Goal: Information Seeking & Learning: Learn about a topic

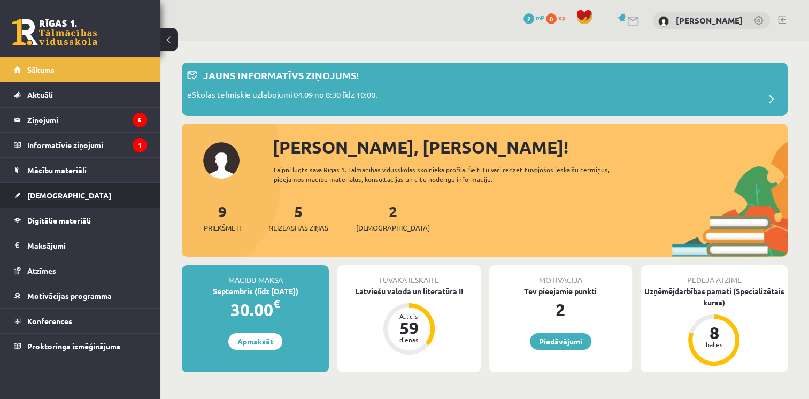
click at [83, 183] on link "[DEMOGRAPHIC_DATA]" at bounding box center [80, 195] width 133 height 25
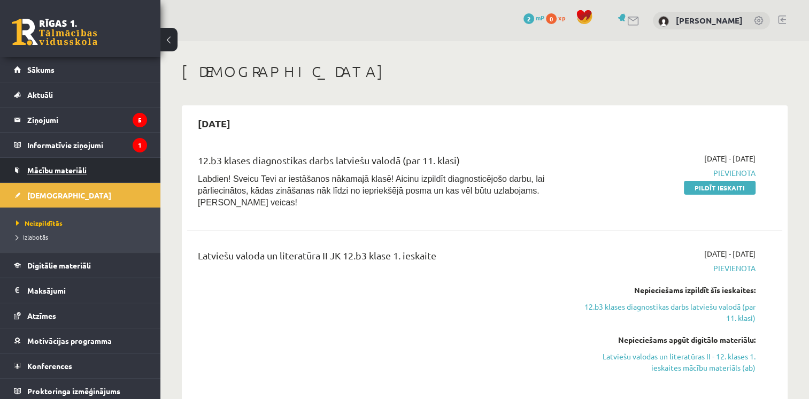
click at [77, 175] on link "Mācību materiāli" at bounding box center [80, 170] width 133 height 25
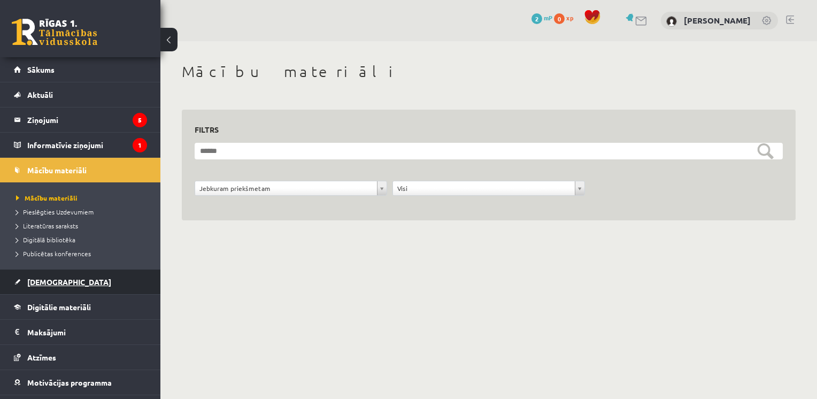
click at [39, 282] on span "[DEMOGRAPHIC_DATA]" at bounding box center [69, 282] width 84 height 10
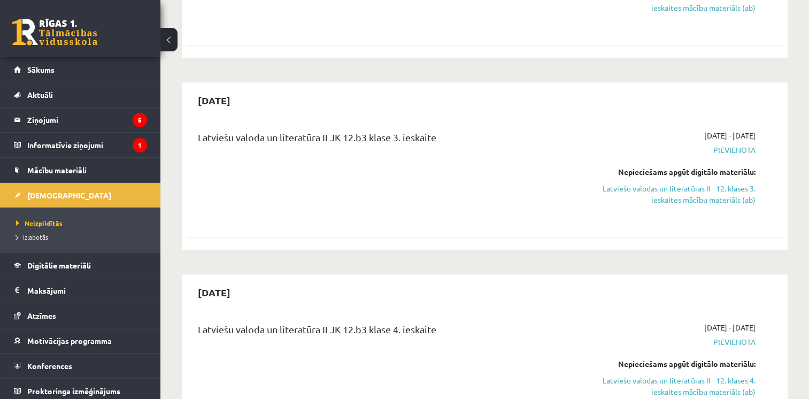
scroll to position [603, 0]
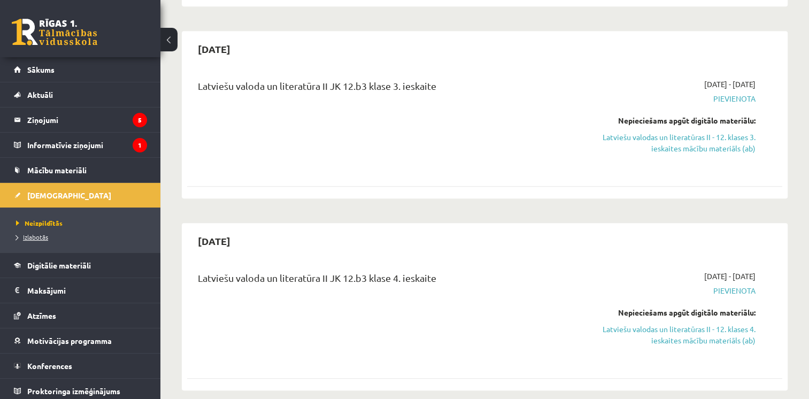
click at [30, 238] on span "Izlabotās" at bounding box center [32, 237] width 32 height 9
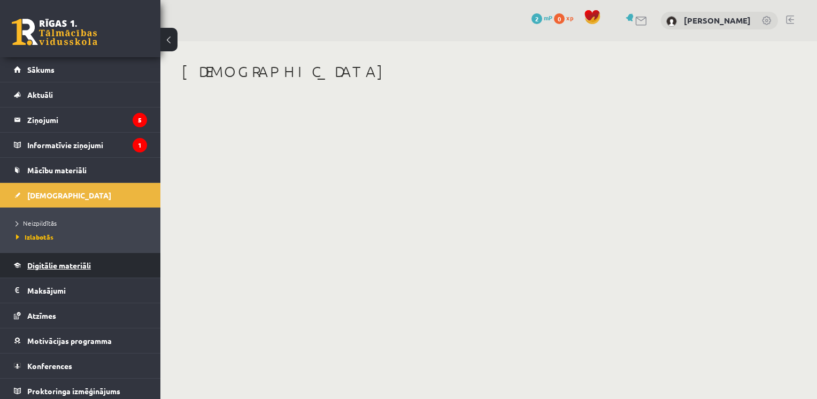
click at [71, 269] on link "Digitālie materiāli" at bounding box center [80, 265] width 133 height 25
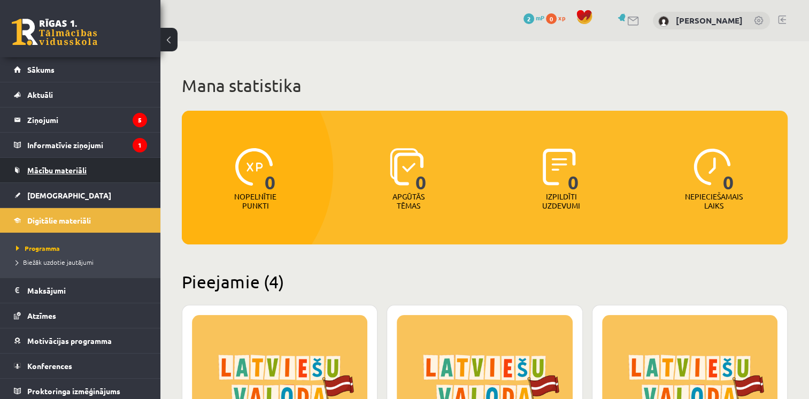
click at [71, 170] on span "Mācību materiāli" at bounding box center [56, 170] width 59 height 10
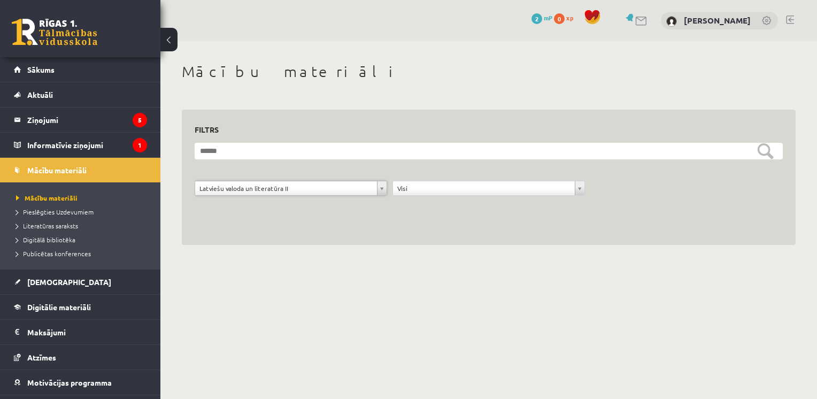
scroll to position [44, 0]
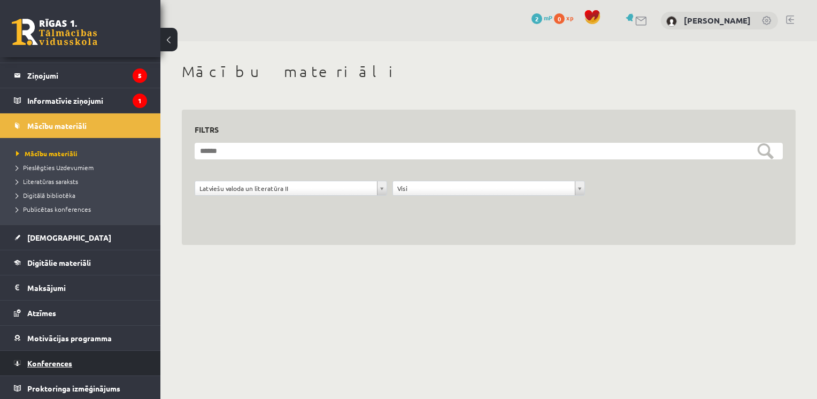
click at [79, 363] on link "Konferences" at bounding box center [80, 363] width 133 height 25
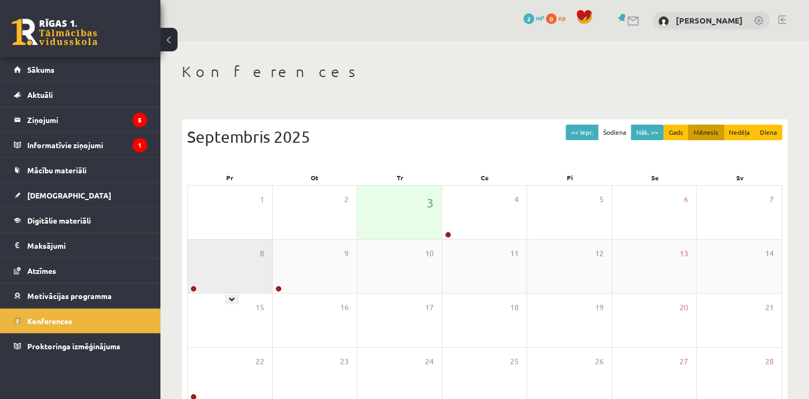
click at [201, 284] on div "8" at bounding box center [230, 266] width 85 height 53
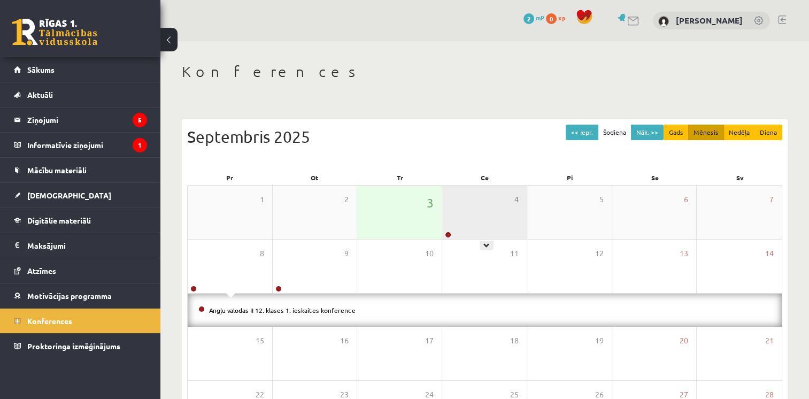
click at [481, 221] on div "4" at bounding box center [484, 212] width 85 height 53
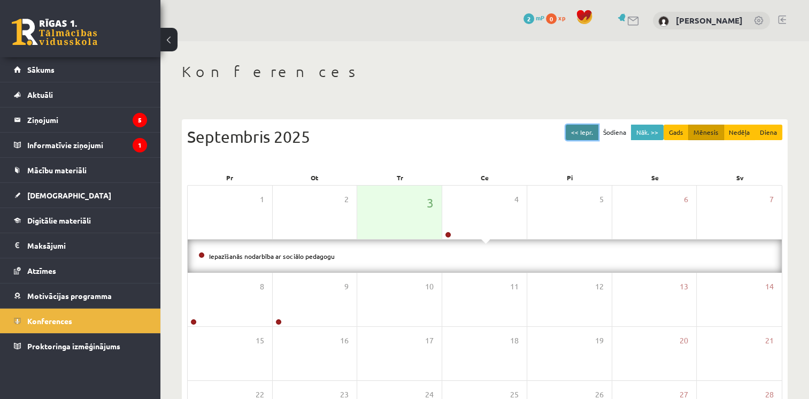
click at [588, 129] on button "<< Iepr." at bounding box center [582, 133] width 33 height 16
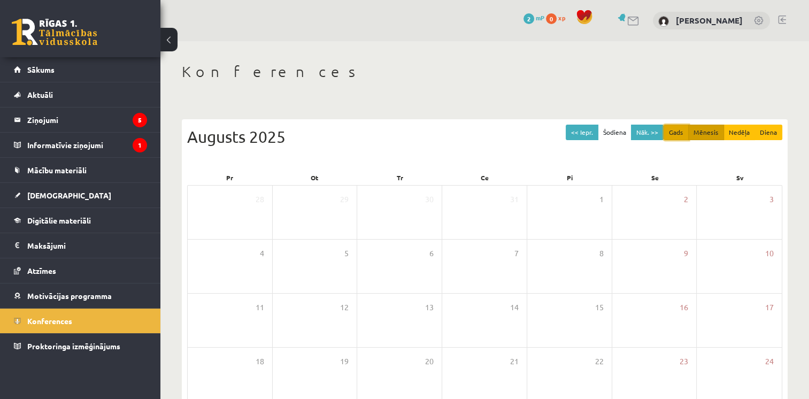
click at [671, 132] on button "Gads" at bounding box center [676, 133] width 25 height 16
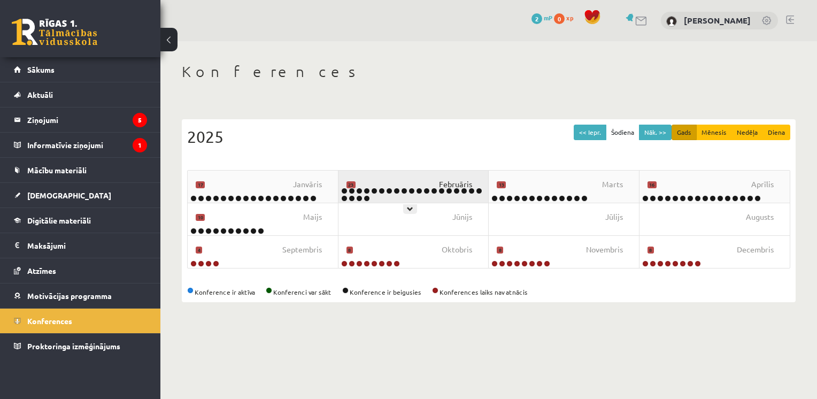
click at [440, 185] on span "Februāris" at bounding box center [455, 185] width 33 height 12
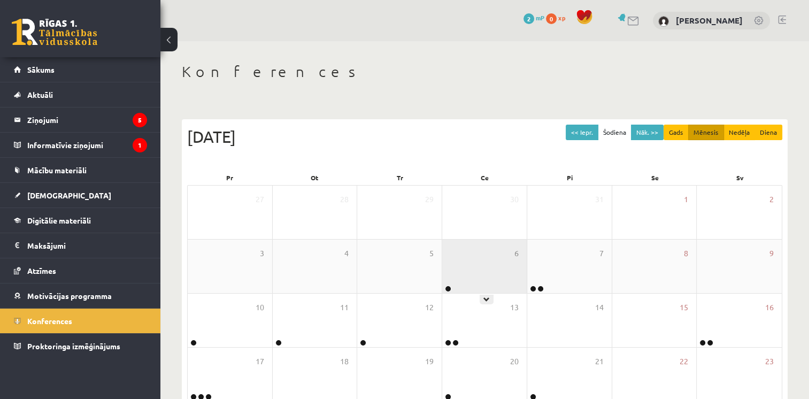
click at [479, 284] on div "6" at bounding box center [484, 266] width 85 height 53
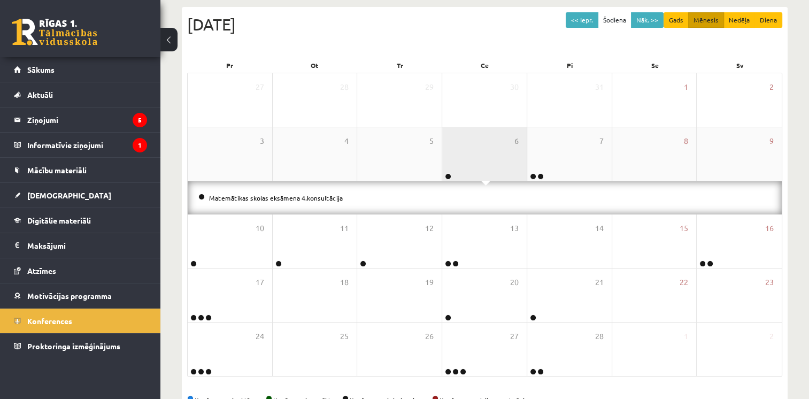
scroll to position [120, 0]
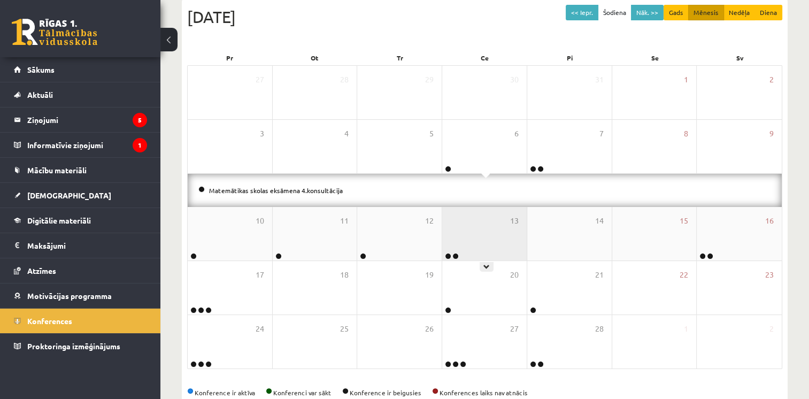
click at [481, 256] on div "13" at bounding box center [484, 233] width 85 height 53
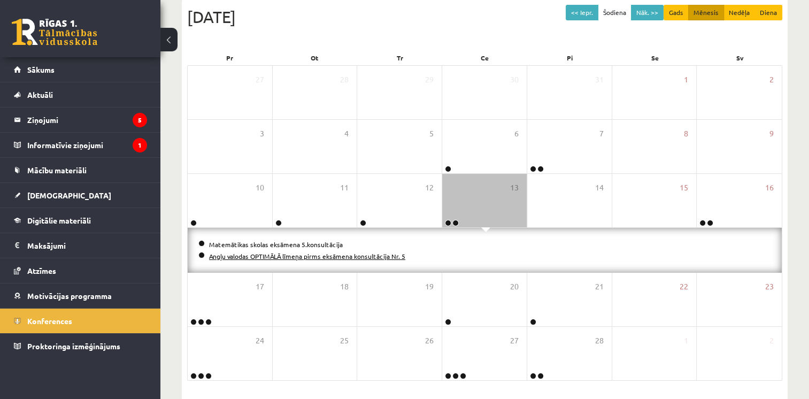
click at [339, 254] on link "Angļu valodas OPTIMĀLĀ līmeņa pirms eksāmena konsultācija Nr. 5" at bounding box center [307, 256] width 196 height 9
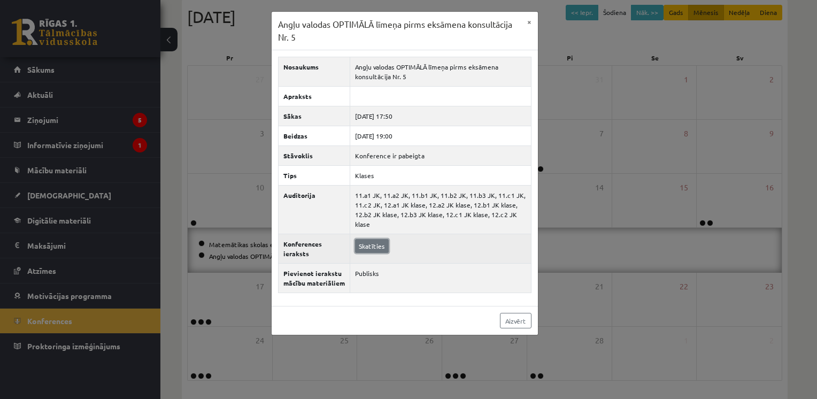
click at [363, 244] on link "Skatīties" at bounding box center [372, 246] width 34 height 14
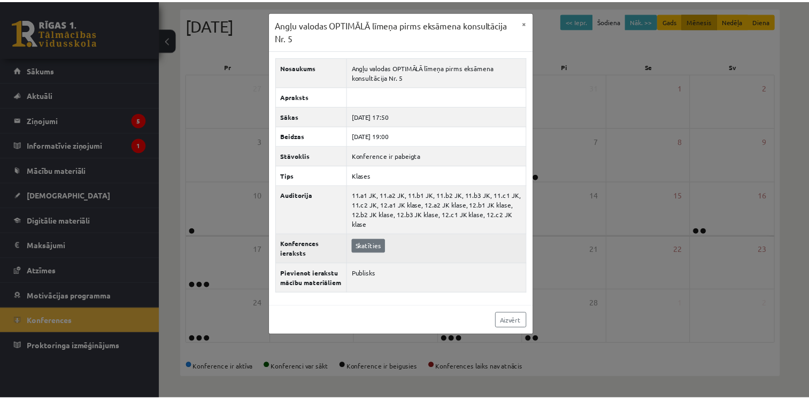
scroll to position [111, 0]
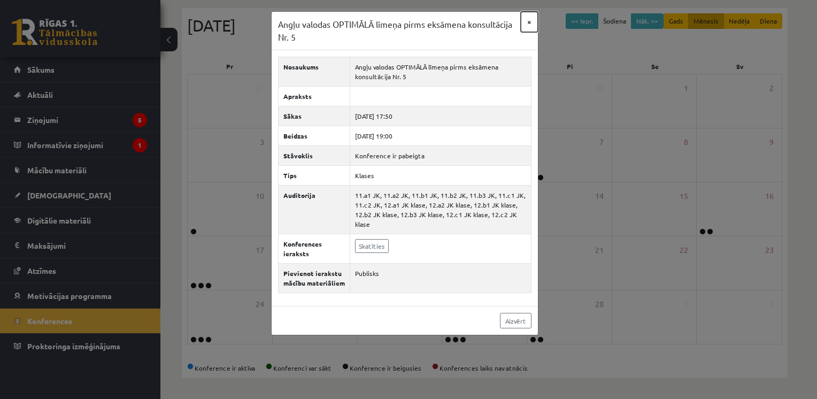
click at [525, 22] on button "×" at bounding box center [529, 22] width 17 height 20
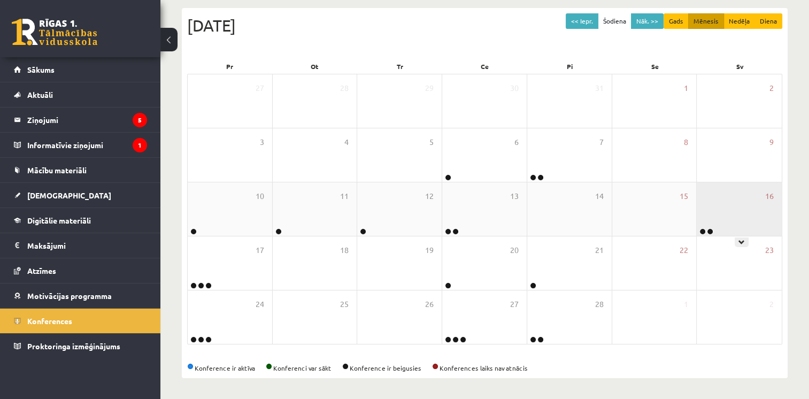
click at [734, 220] on div "16" at bounding box center [739, 208] width 85 height 53
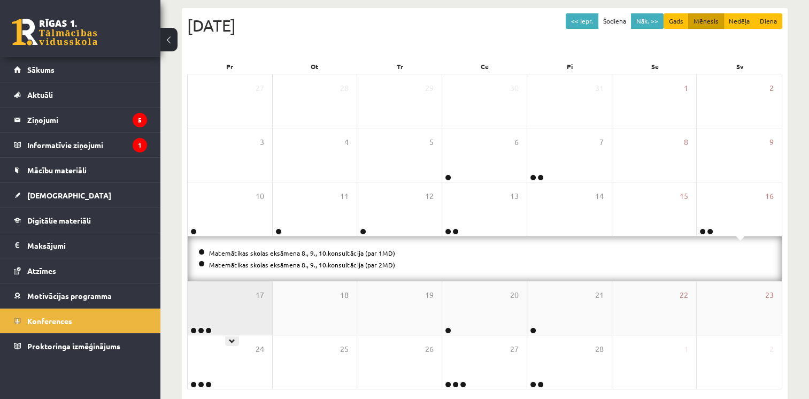
click at [206, 312] on div "17" at bounding box center [230, 307] width 85 height 53
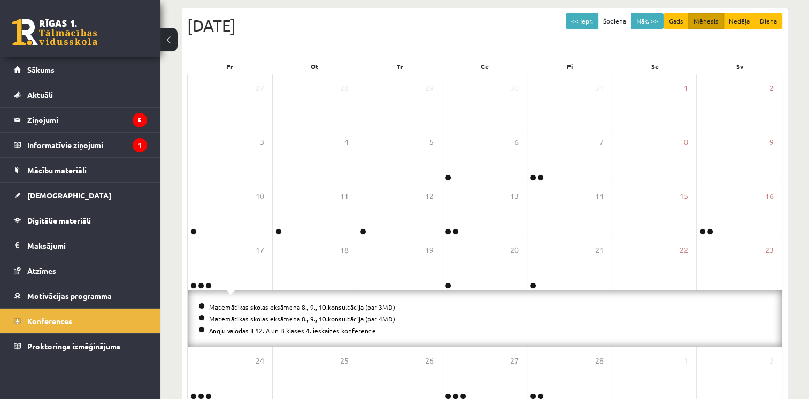
scroll to position [168, 0]
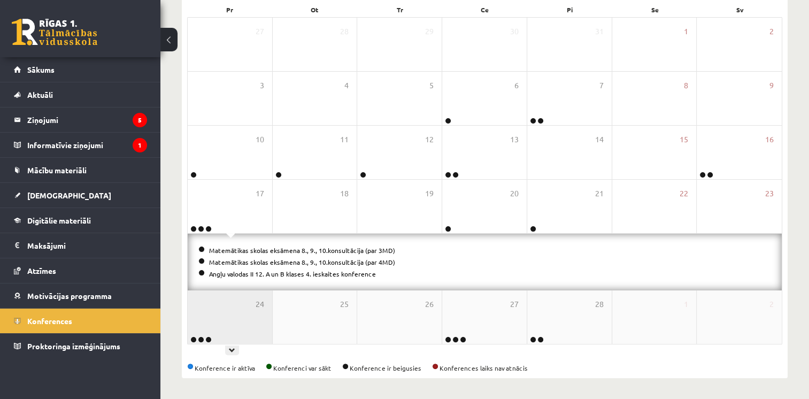
click at [221, 318] on div "24" at bounding box center [230, 316] width 85 height 53
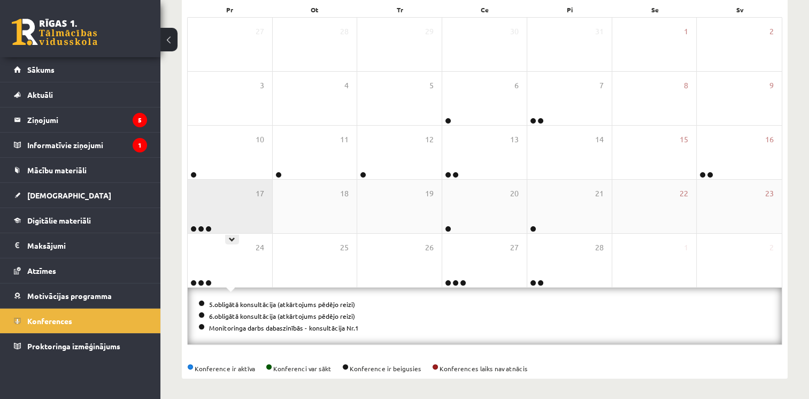
click at [226, 221] on div "17" at bounding box center [230, 206] width 85 height 53
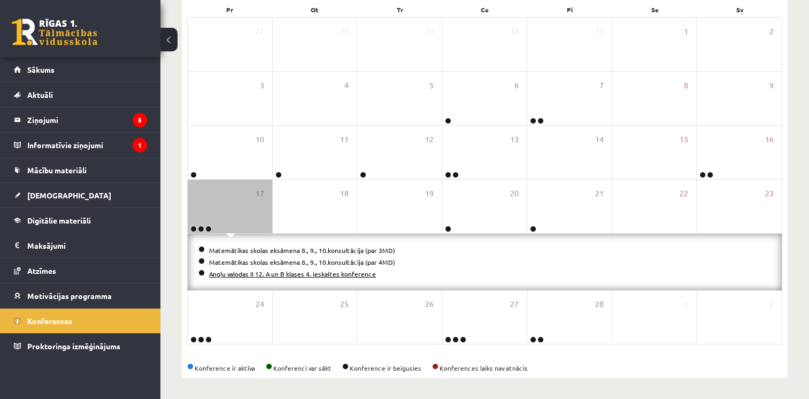
click at [252, 275] on link "Angļu valodas II 12. A un B klases 4. ieskaites konference" at bounding box center [292, 274] width 167 height 9
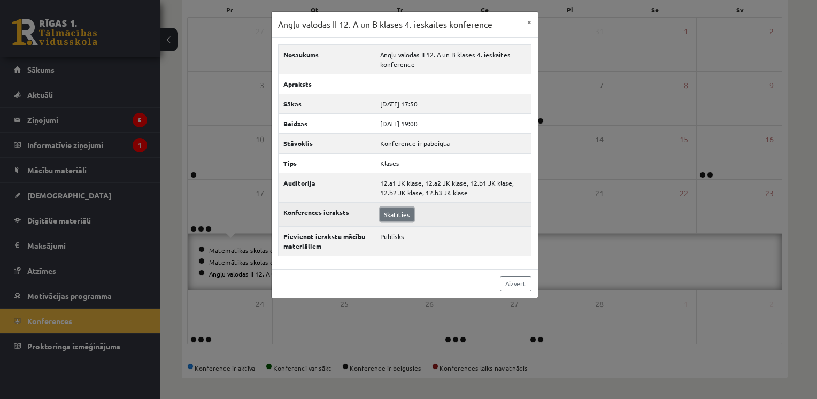
click at [400, 208] on link "Skatīties" at bounding box center [397, 215] width 34 height 14
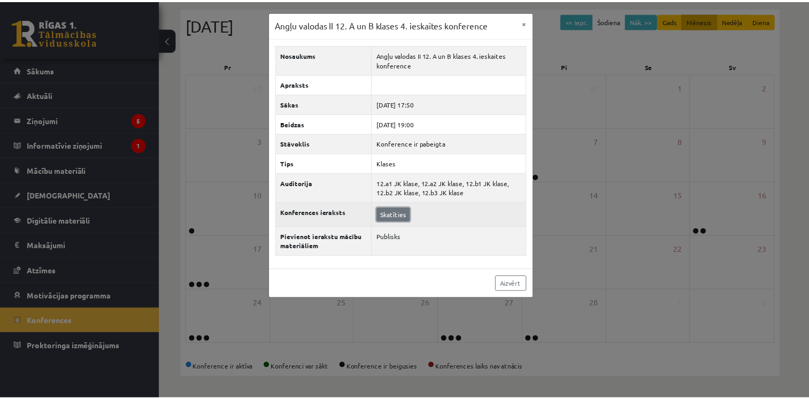
scroll to position [111, 0]
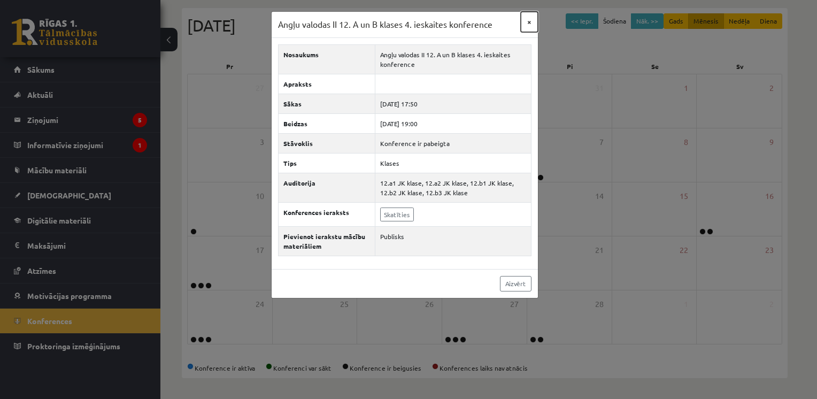
click at [530, 29] on button "×" at bounding box center [529, 22] width 17 height 20
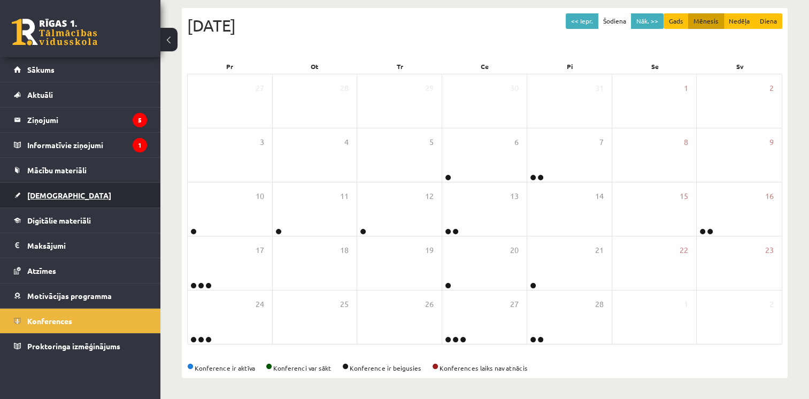
click at [49, 200] on link "[DEMOGRAPHIC_DATA]" at bounding box center [80, 195] width 133 height 25
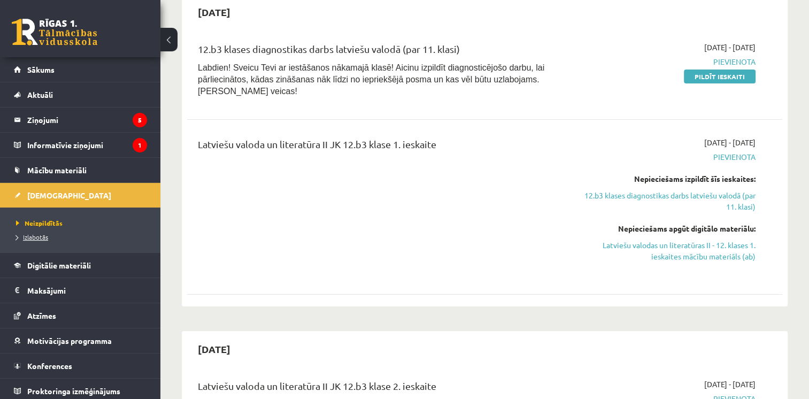
click at [49, 238] on link "Izlabotās" at bounding box center [83, 237] width 134 height 10
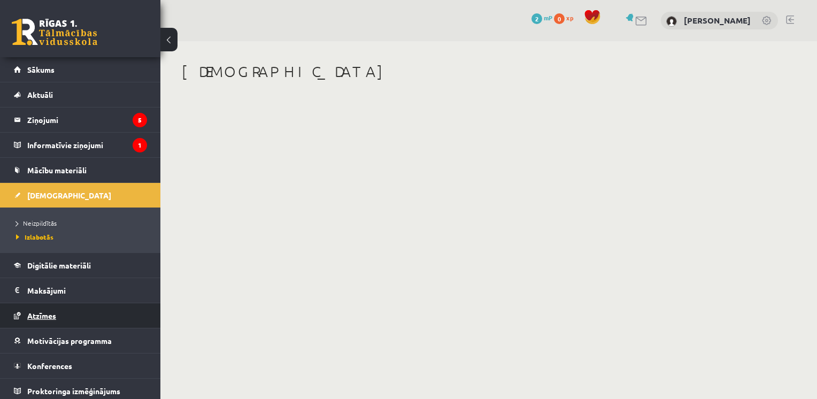
click at [48, 315] on span "Atzīmes" at bounding box center [41, 316] width 29 height 10
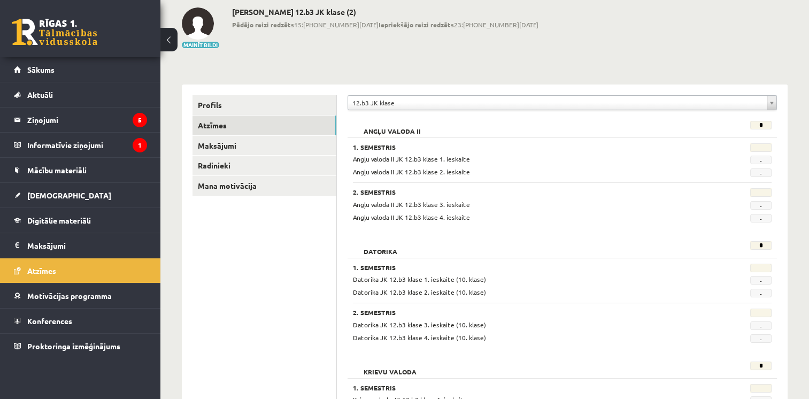
scroll to position [56, 0]
click at [63, 223] on span "Digitālie materiāli" at bounding box center [59, 221] width 64 height 10
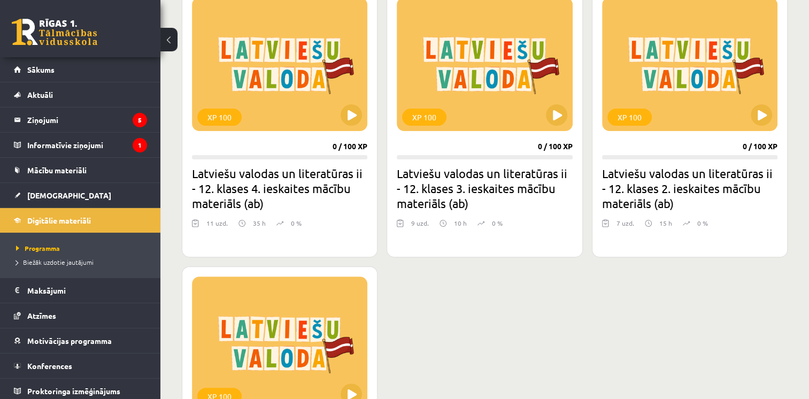
scroll to position [327, 0]
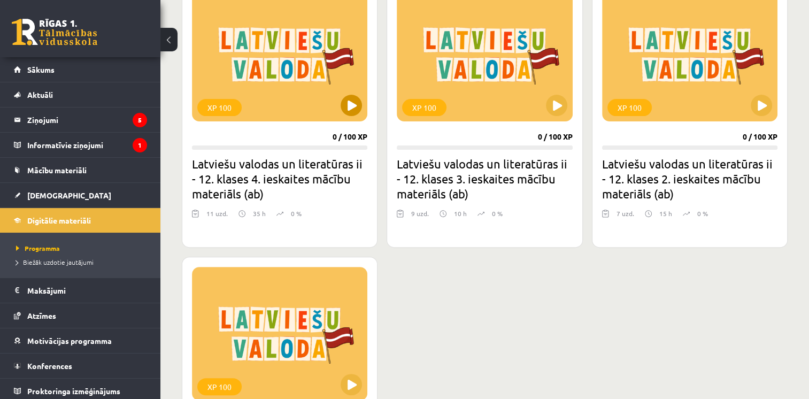
click at [285, 44] on div "XP 100" at bounding box center [279, 55] width 175 height 134
click at [289, 331] on div "XP 100" at bounding box center [279, 334] width 175 height 134
